Goal: Navigation & Orientation: Find specific page/section

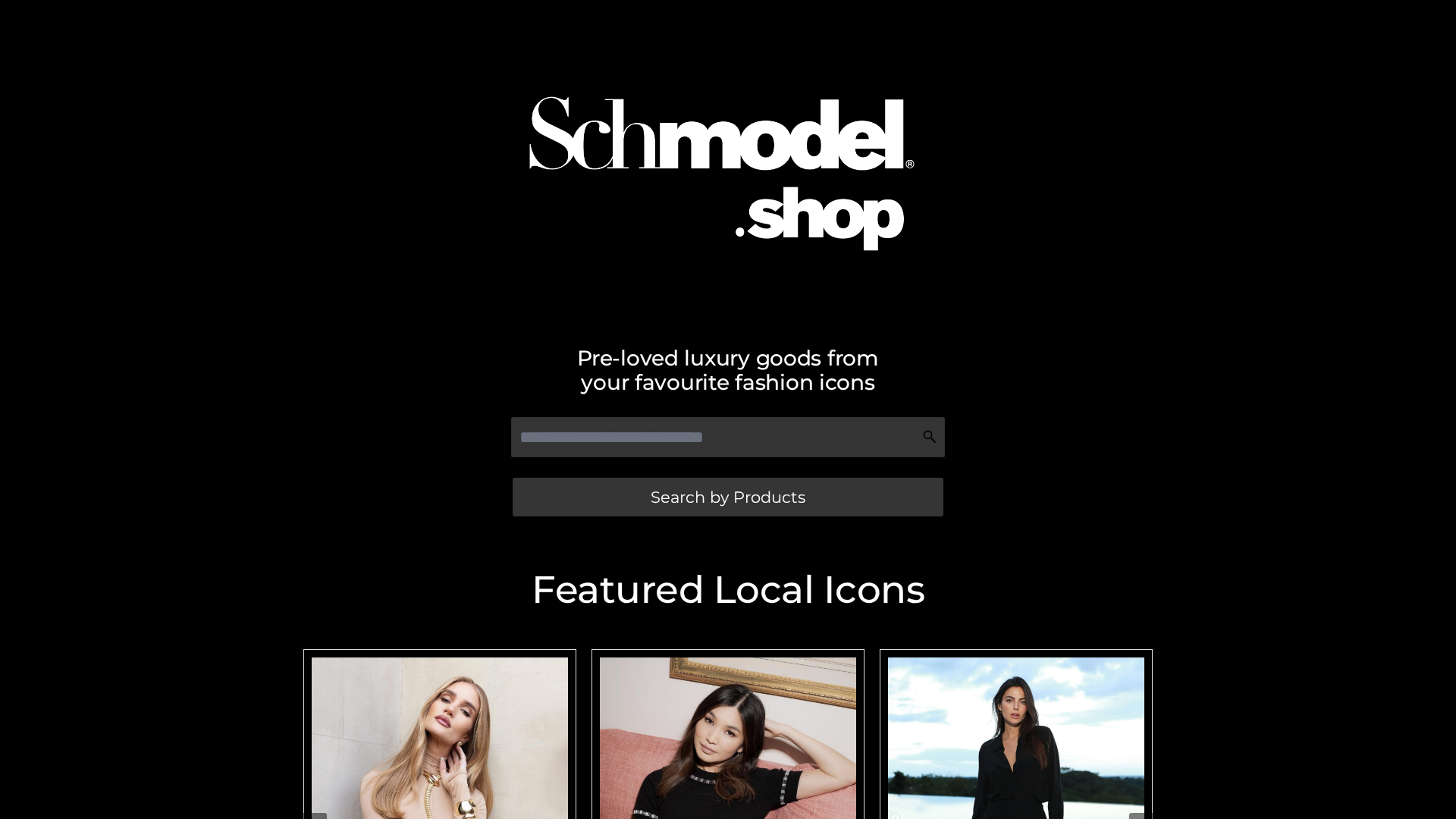
click at [728, 497] on span "Search by Products" at bounding box center [728, 498] width 155 height 16
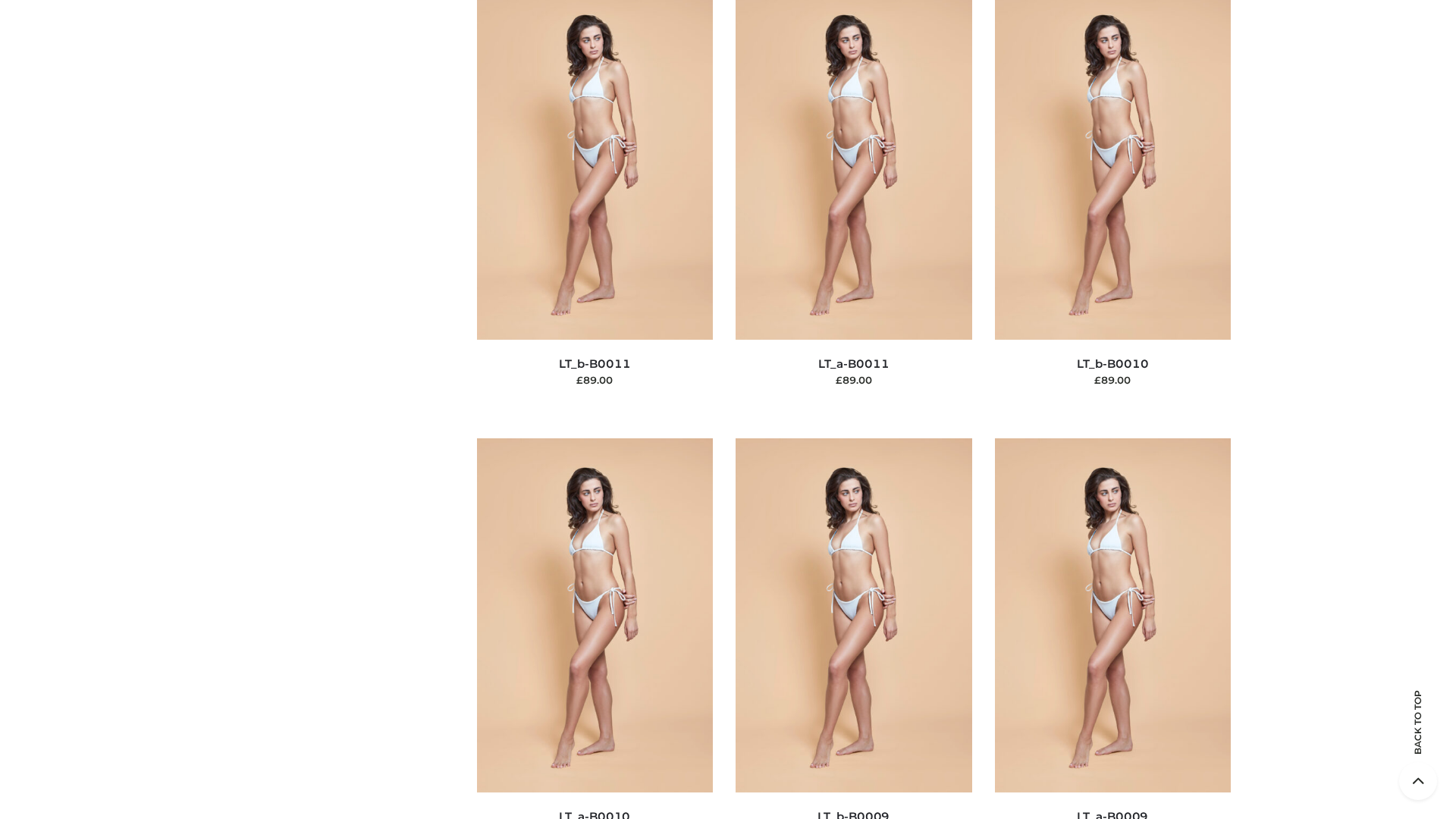
scroll to position [6814, 0]
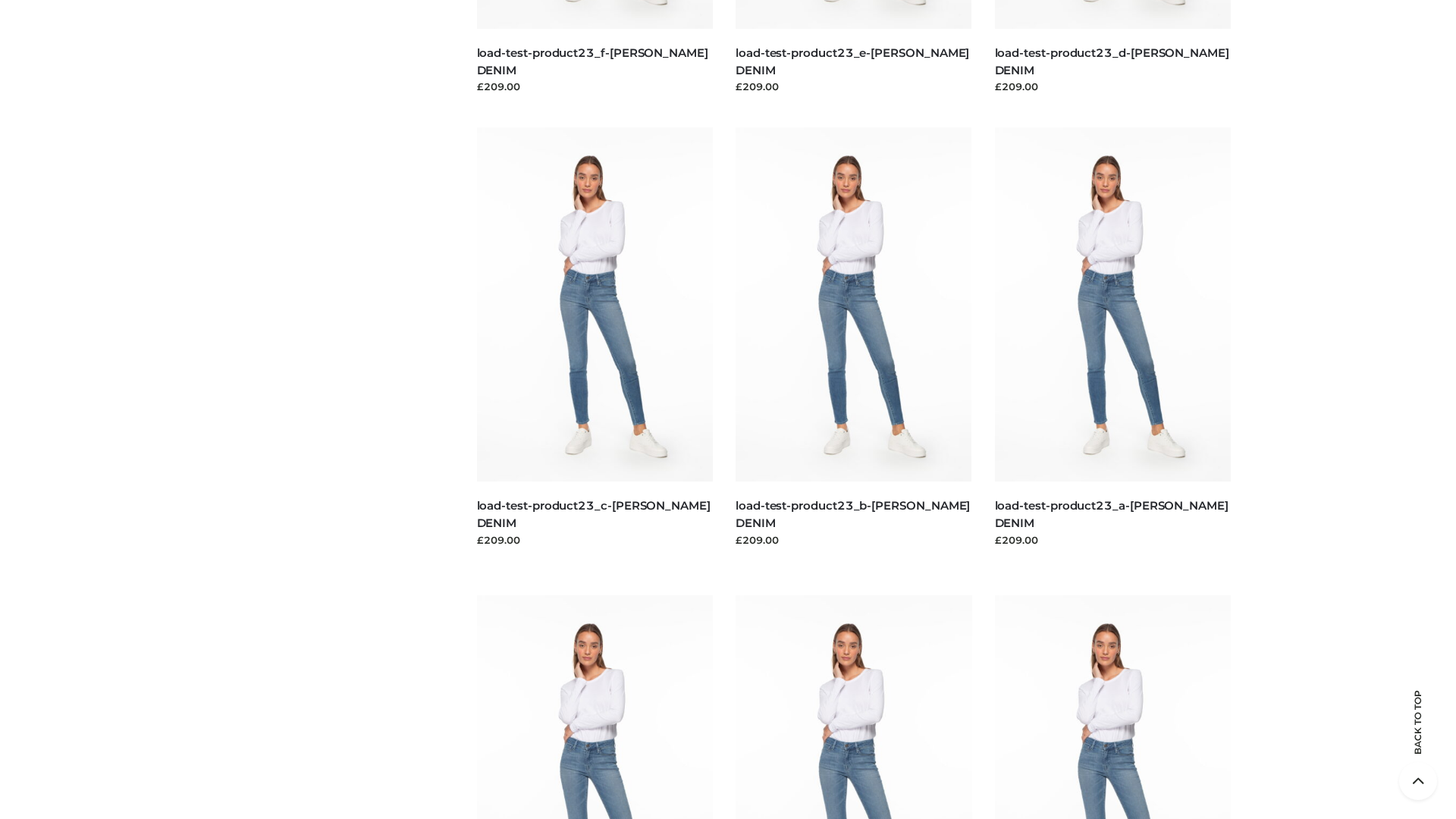
scroll to position [1331, 0]
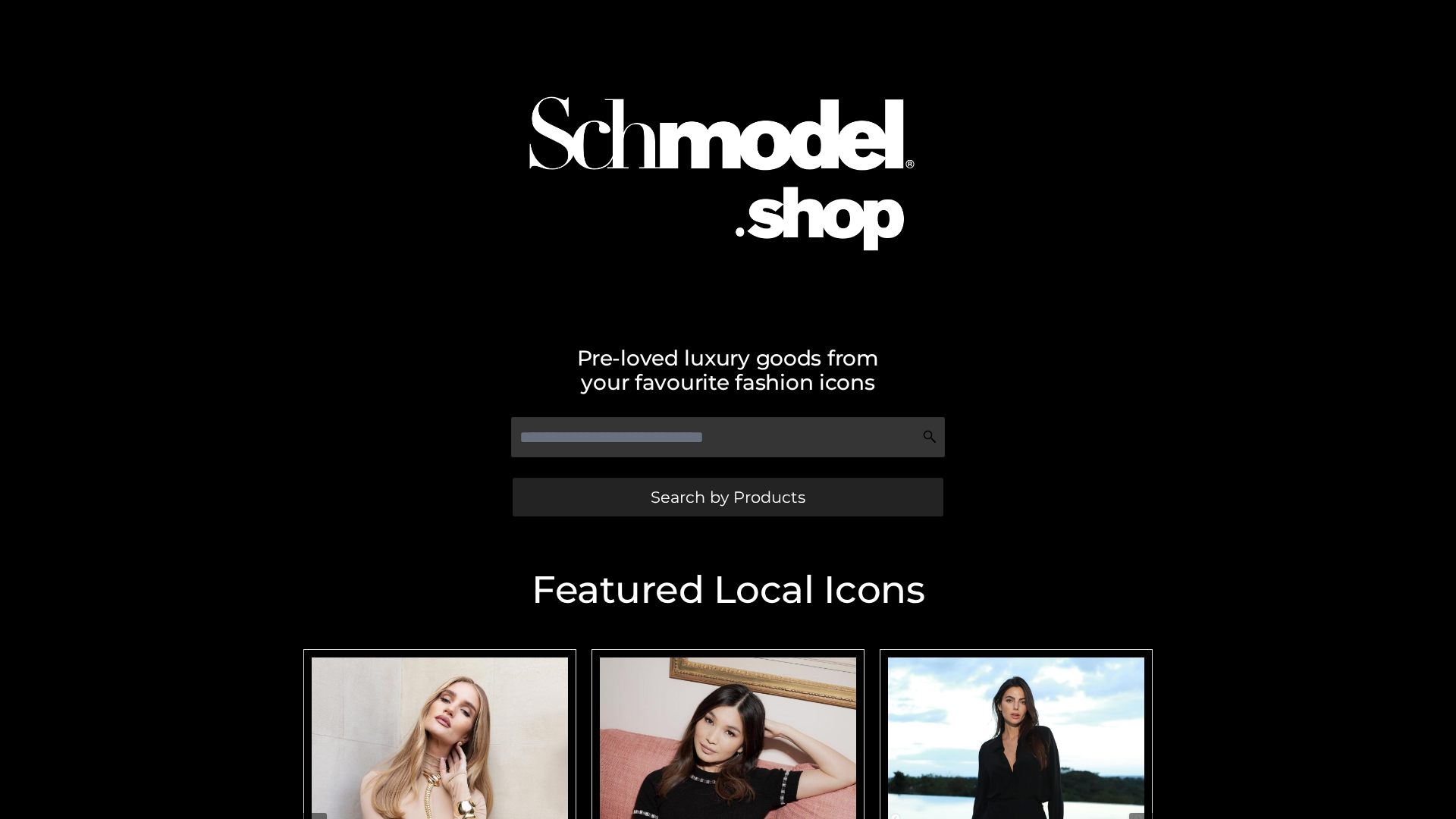
click at [728, 497] on span "Search by Products" at bounding box center [728, 498] width 155 height 16
